Goal: Transaction & Acquisition: Purchase product/service

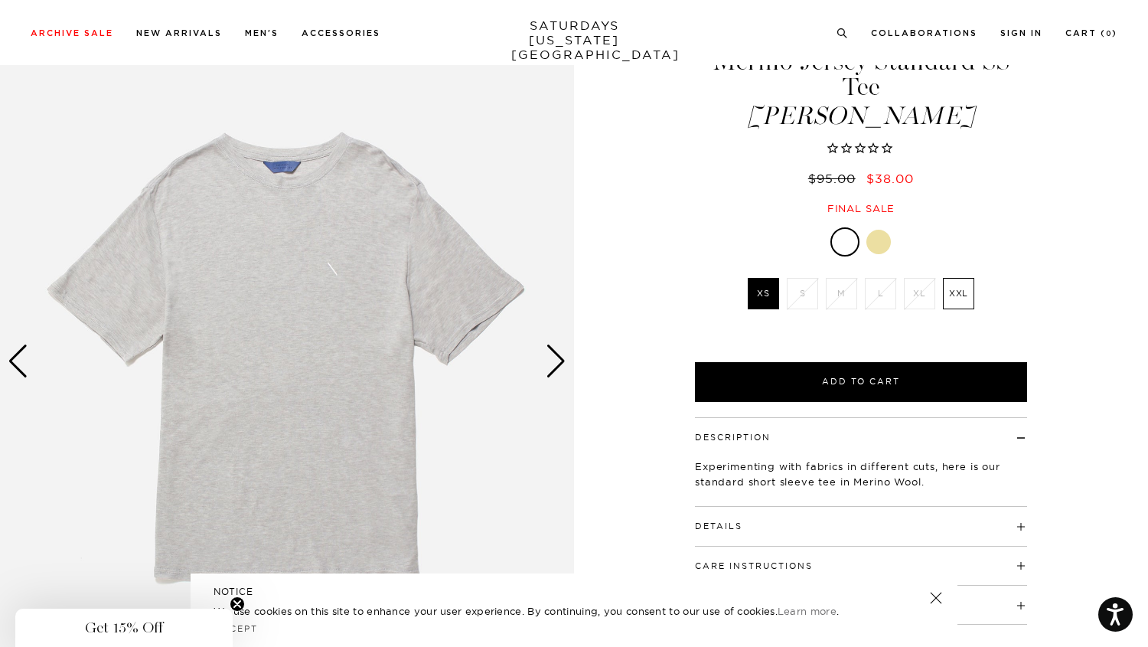
scroll to position [79, 0]
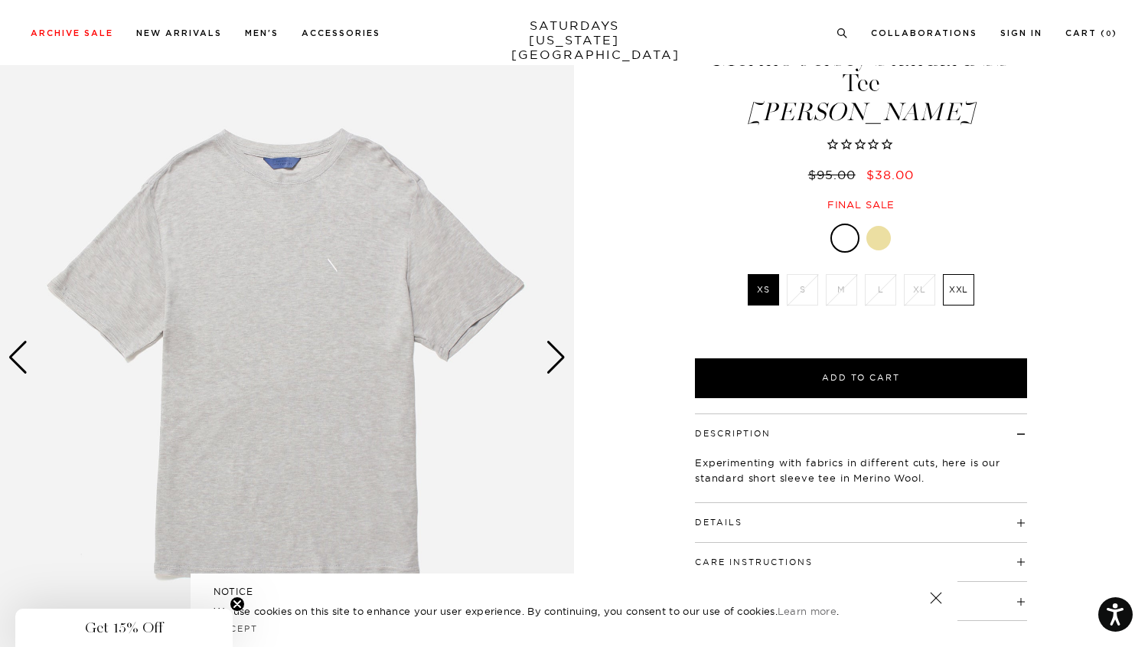
click at [880, 227] on div at bounding box center [879, 238] width 24 height 24
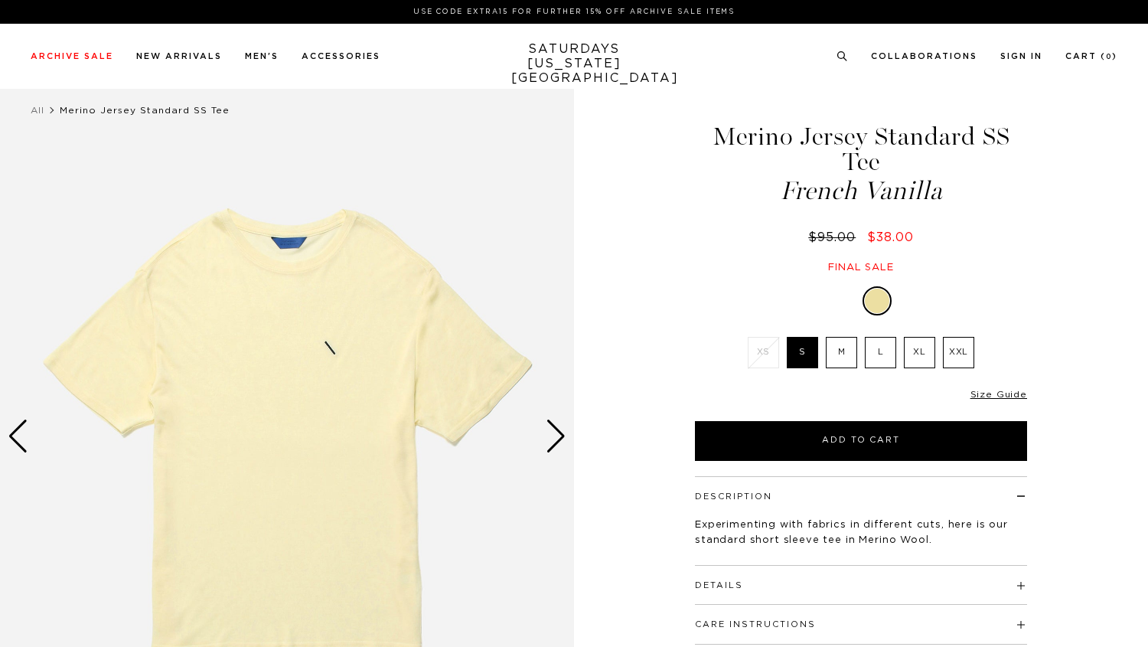
select select "recent"
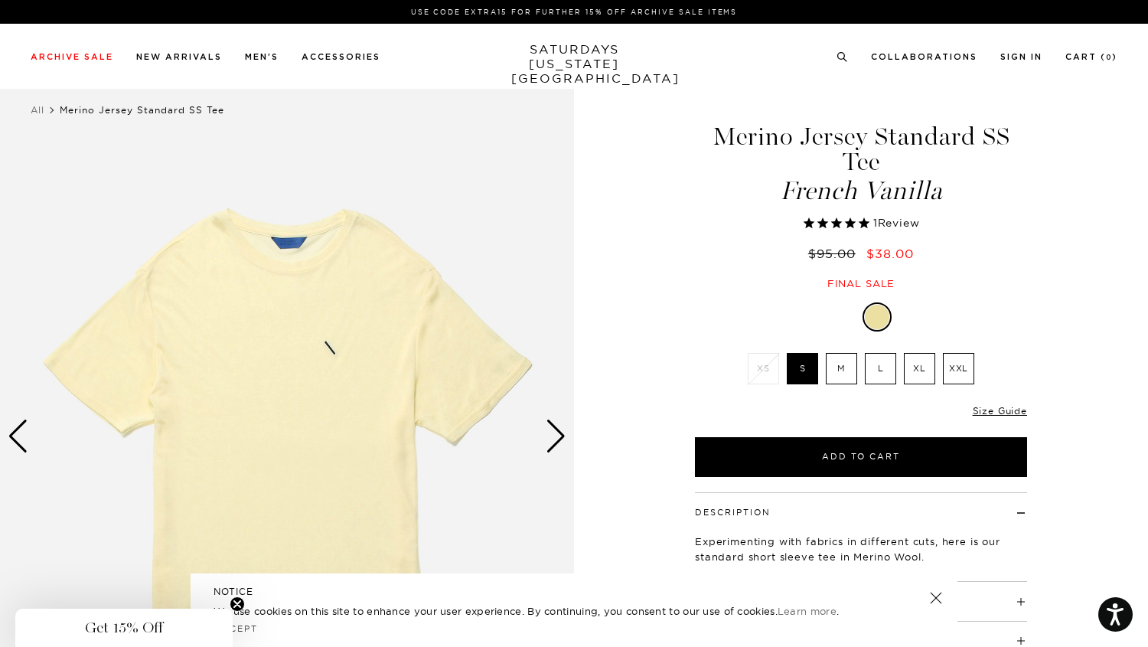
click at [841, 371] on label "M" at bounding box center [841, 368] width 31 height 31
click at [0, 0] on input "M" at bounding box center [0, 0] width 0 height 0
